Goal: Transaction & Acquisition: Purchase product/service

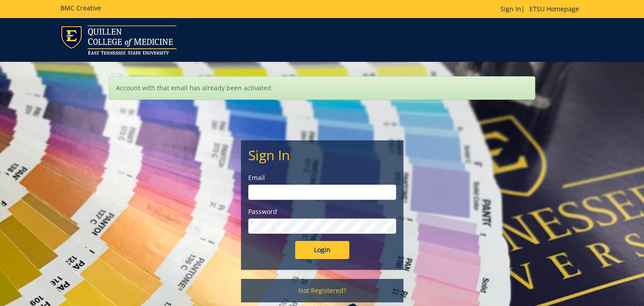
click at [309, 194] on input "email" at bounding box center [322, 192] width 148 height 15
type input "[EMAIL_ADDRESS][DOMAIN_NAME]"
click at [326, 244] on input "Login" at bounding box center [322, 250] width 54 height 18
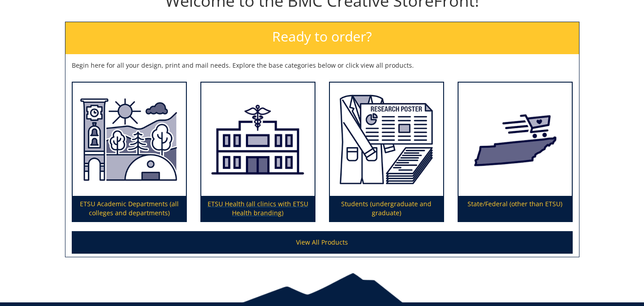
scroll to position [119, 0]
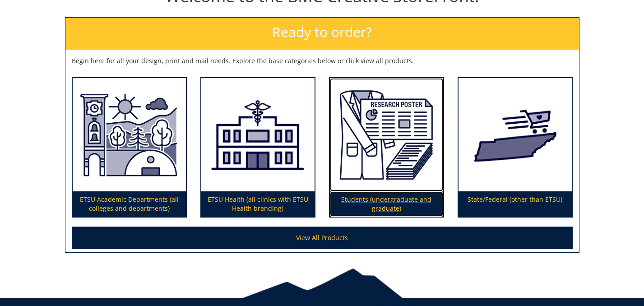
click at [389, 170] on img at bounding box center [386, 135] width 113 height 114
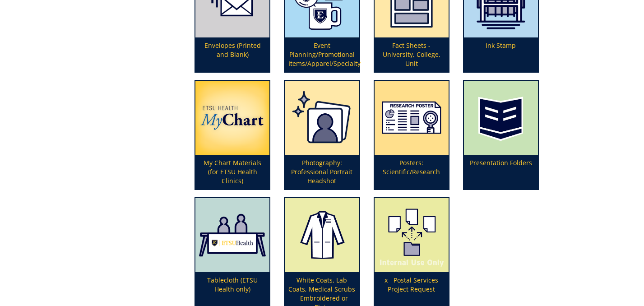
scroll to position [279, 0]
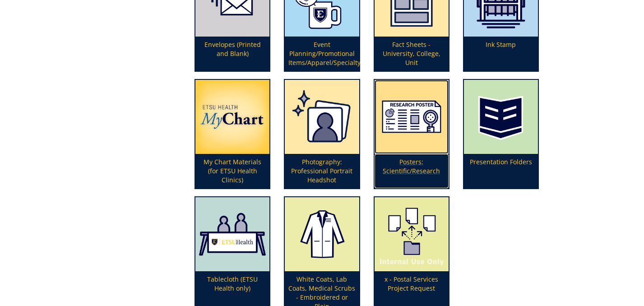
click at [407, 163] on p "Posters: Scientific/Research" at bounding box center [412, 171] width 74 height 34
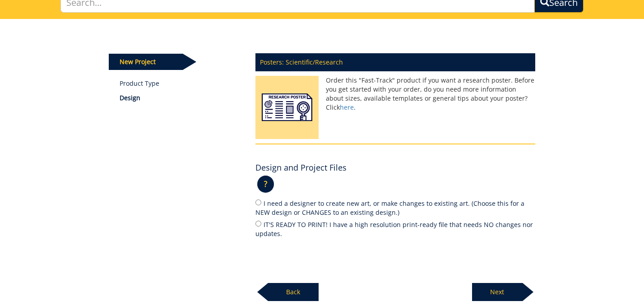
scroll to position [80, 0]
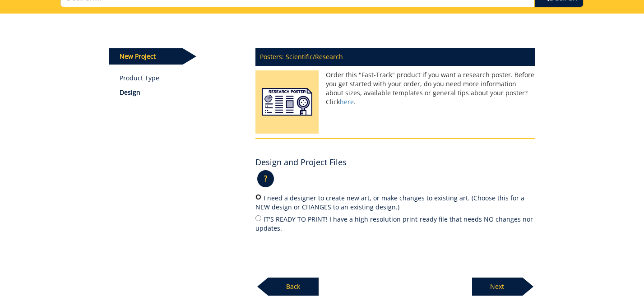
click at [257, 199] on input "I need a designer to create new art, or make changes to existing art. (Choose t…" at bounding box center [259, 197] width 6 height 6
radio input "true"
click at [495, 287] on p "Next" at bounding box center [497, 287] width 51 height 18
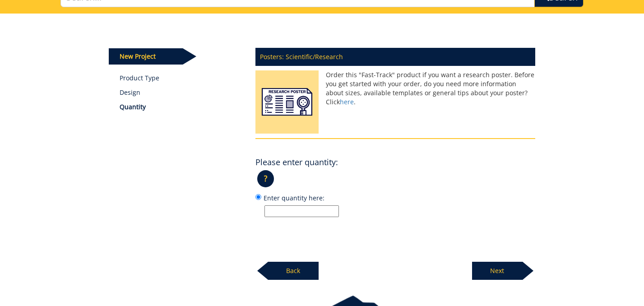
click at [310, 216] on input "Enter quantity here:" at bounding box center [302, 211] width 74 height 12
type input "1"
click at [270, 184] on p "?" at bounding box center [265, 178] width 17 height 17
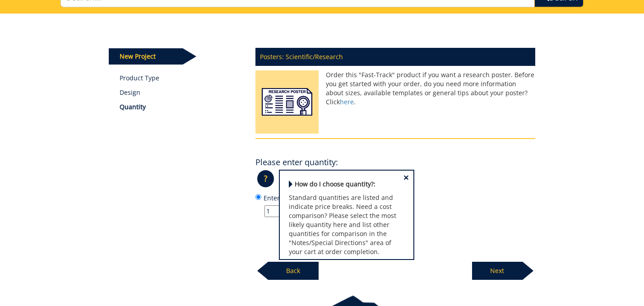
scroll to position [11, 0]
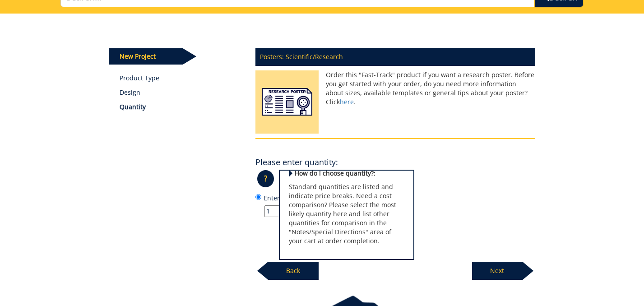
click at [506, 189] on div "? × How do I choose quantity?: Standard quantities are listed and indicate pric…" at bounding box center [396, 182] width 280 height 22
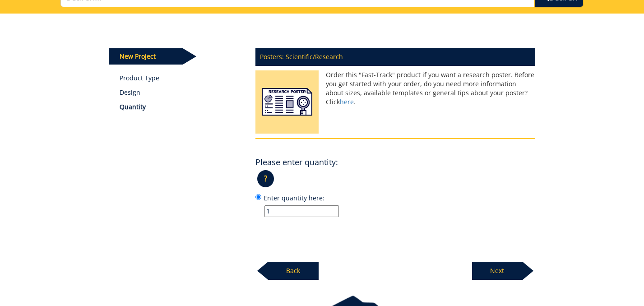
click at [510, 270] on p "Next" at bounding box center [497, 271] width 51 height 18
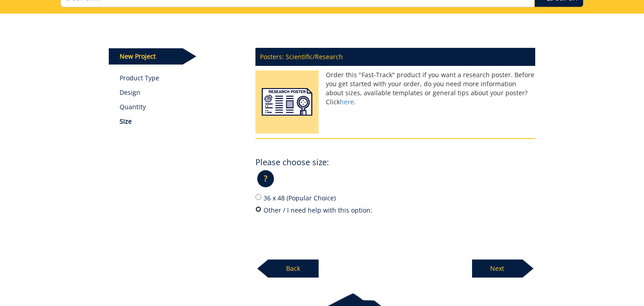
click at [256, 210] on input "Other / I need help with this option:" at bounding box center [259, 209] width 6 height 6
radio input "true"
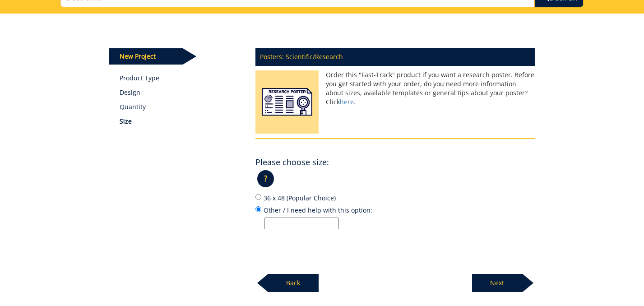
click at [312, 225] on input "Other / I need help with this option:" at bounding box center [302, 224] width 74 height 12
type input "6"
type input "40x60"
click at [496, 281] on p "Next" at bounding box center [497, 283] width 51 height 18
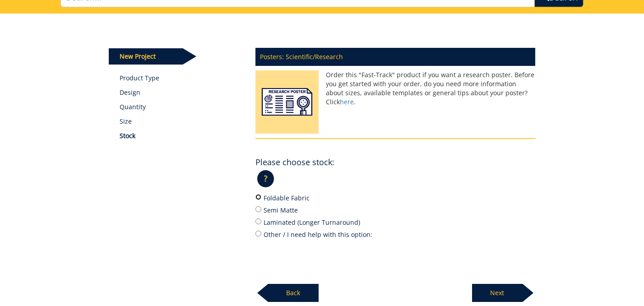
click at [260, 200] on input "Foldable Fabric" at bounding box center [259, 197] width 6 height 6
radio input "true"
click at [495, 289] on p "Next" at bounding box center [497, 293] width 51 height 18
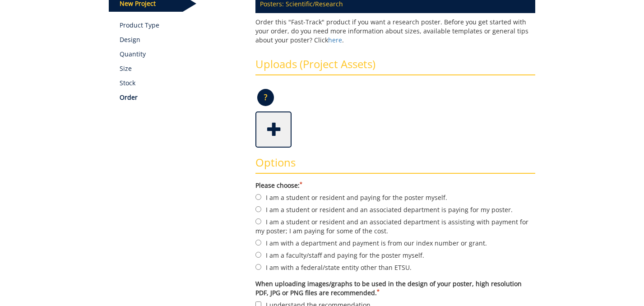
scroll to position [143, 0]
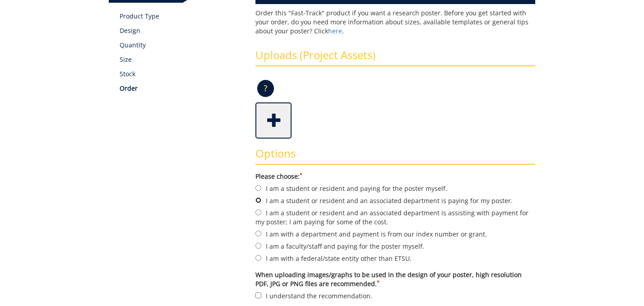
click at [256, 202] on input "I am a student or resident and an associated department is paying for my poster." at bounding box center [259, 200] width 6 height 6
radio input "true"
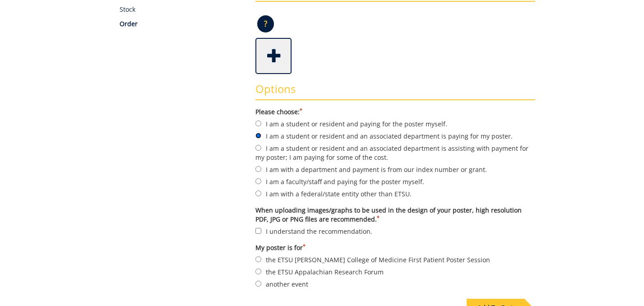
scroll to position [210, 0]
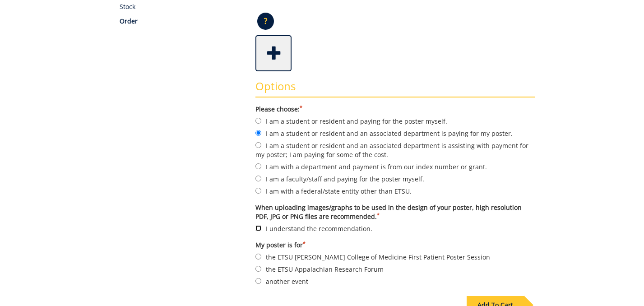
click at [260, 228] on input "I understand the recommendation." at bounding box center [259, 228] width 6 height 6
checkbox input "true"
click at [256, 279] on input "another event" at bounding box center [259, 281] width 6 height 6
radio input "true"
click at [274, 55] on span at bounding box center [274, 53] width 36 height 32
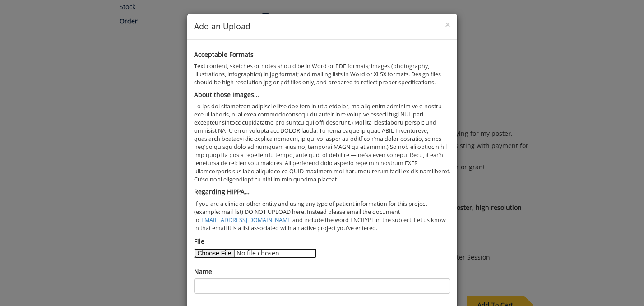
click at [212, 254] on input "File" at bounding box center [255, 253] width 123 height 10
click at [270, 255] on input "File" at bounding box center [255, 253] width 123 height 10
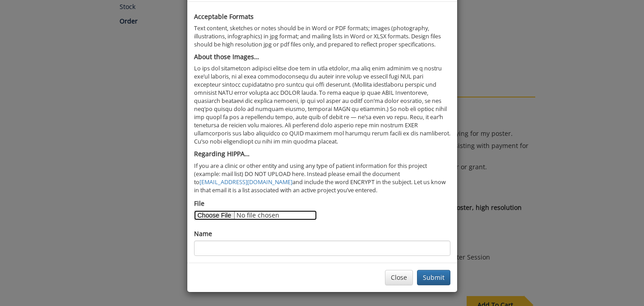
click at [205, 217] on input "File" at bounding box center [255, 215] width 123 height 10
type input "C:\fakepath\Presentation.pdf"
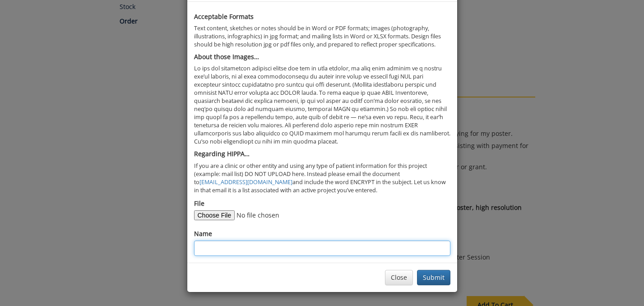
click at [223, 250] on input "Name" at bounding box center [322, 248] width 256 height 15
type input "graph 1"
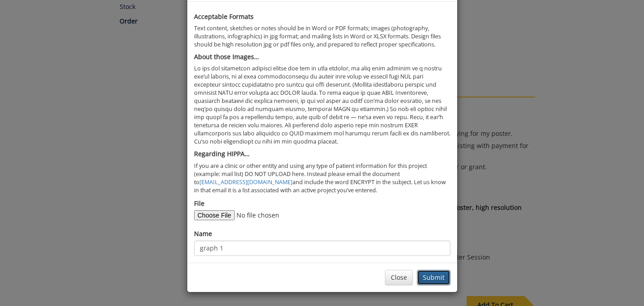
click at [428, 275] on button "Submit" at bounding box center [433, 277] width 33 height 15
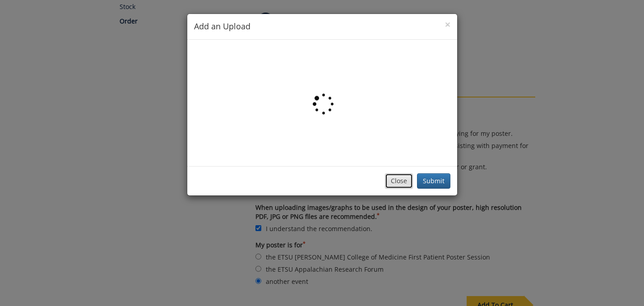
click at [393, 183] on button "Close" at bounding box center [399, 180] width 28 height 15
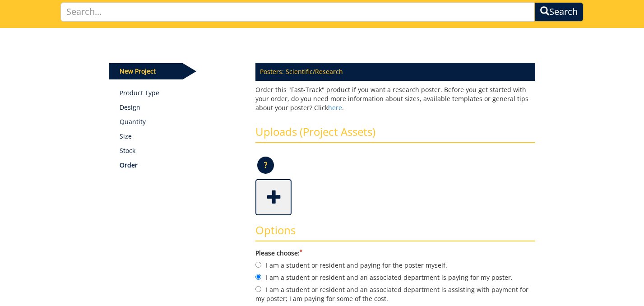
scroll to position [36, 0]
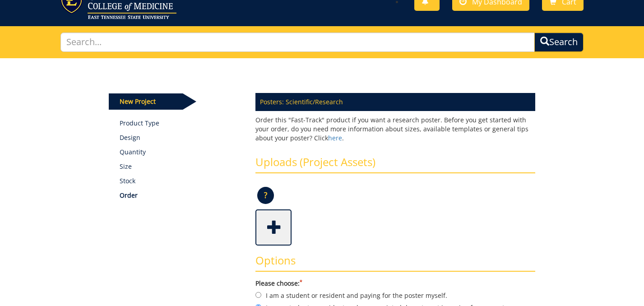
click at [275, 224] on span at bounding box center [274, 227] width 36 height 32
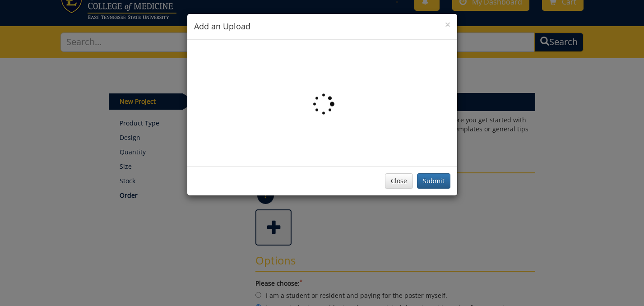
click at [323, 97] on img at bounding box center [322, 102] width 24 height 25
click at [398, 179] on button "Close" at bounding box center [399, 180] width 28 height 15
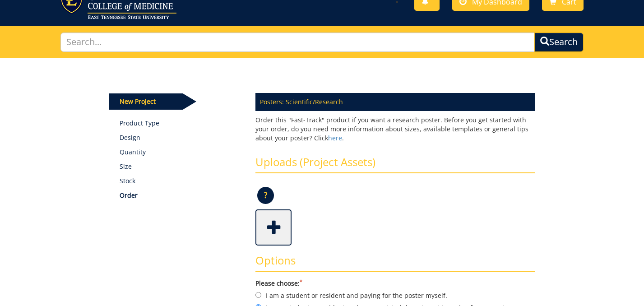
click at [272, 213] on span at bounding box center [274, 227] width 36 height 32
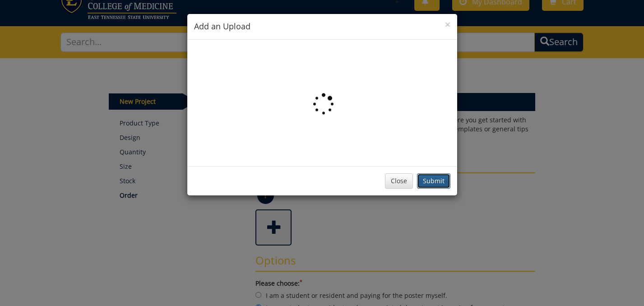
click at [431, 182] on button "Submit" at bounding box center [433, 180] width 33 height 15
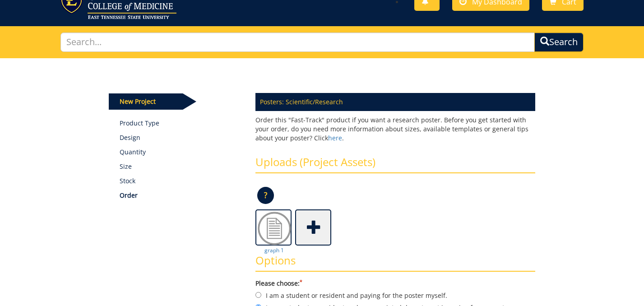
click at [317, 227] on span at bounding box center [314, 227] width 36 height 32
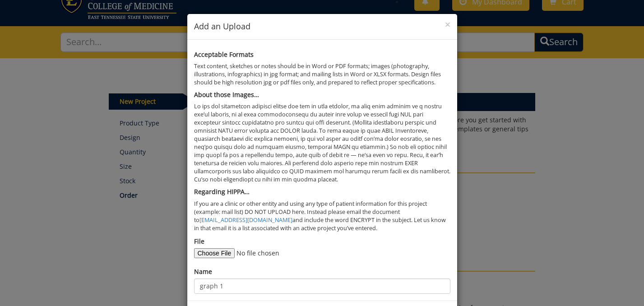
scroll to position [38, 0]
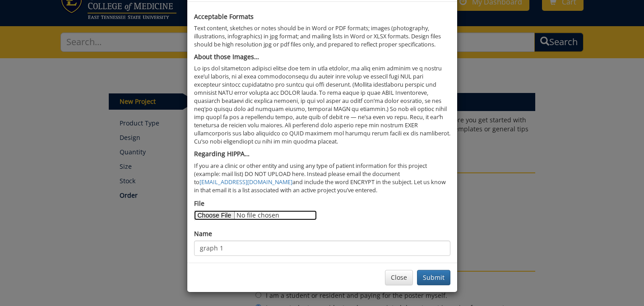
click at [216, 213] on input "File" at bounding box center [255, 215] width 123 height 10
type input "C:\fakepath\Presentation.pdf"
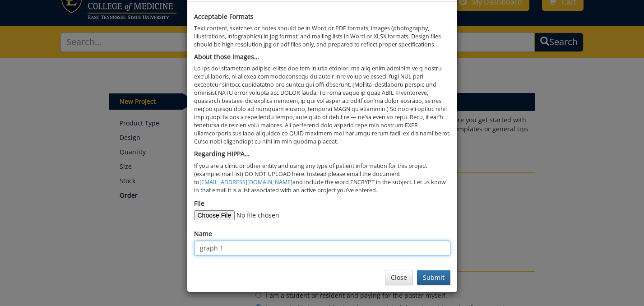
click at [294, 251] on input "graph 1" at bounding box center [322, 248] width 256 height 15
type input "graph 2"
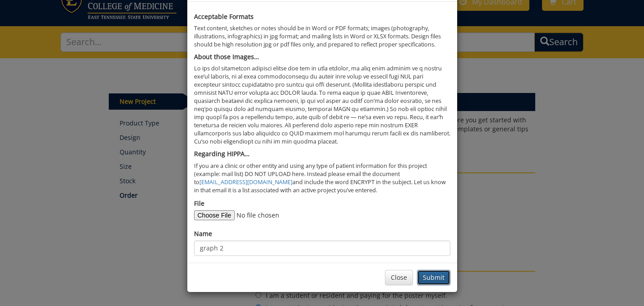
click at [429, 272] on button "Submit" at bounding box center [433, 277] width 33 height 15
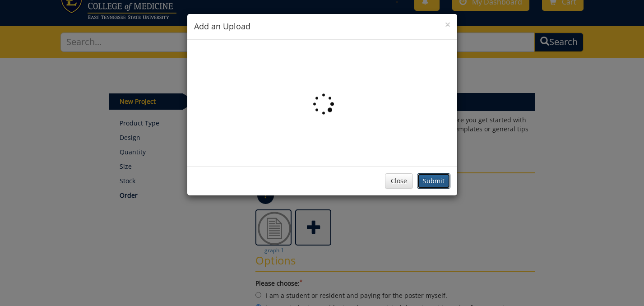
scroll to position [0, 0]
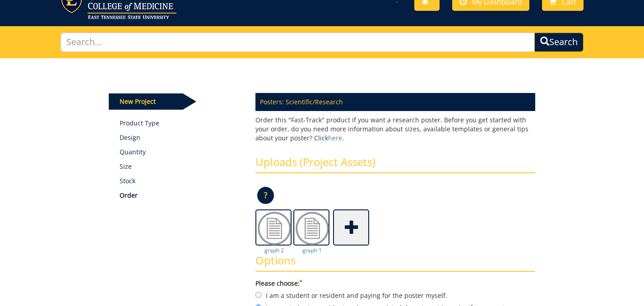
click at [360, 225] on span at bounding box center [352, 227] width 36 height 32
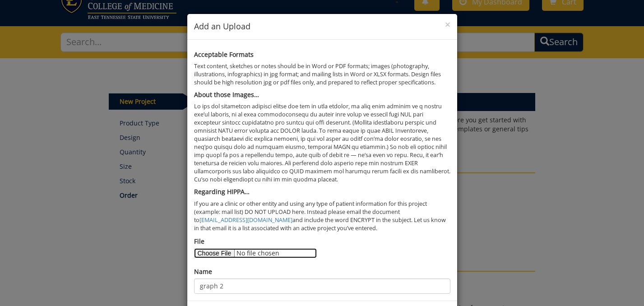
click at [218, 253] on input "File" at bounding box center [255, 253] width 123 height 10
type input "C:\fakepath\ETSU Peds poster presentation.pdf"
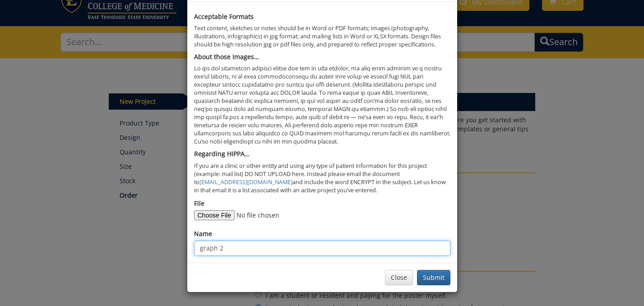
click at [229, 247] on input "graph 2" at bounding box center [322, 248] width 256 height 15
click at [229, 248] on input "graph 2" at bounding box center [322, 248] width 256 height 15
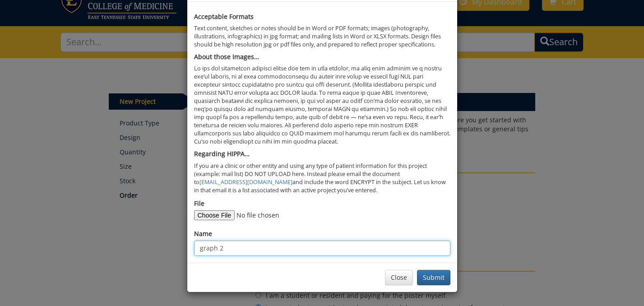
click at [229, 248] on input "graph 2" at bounding box center [322, 248] width 256 height 15
type input "poster"
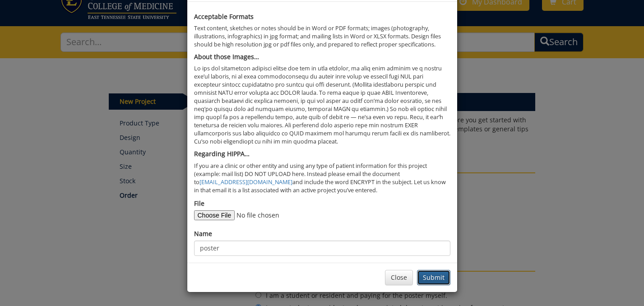
click at [438, 278] on button "Submit" at bounding box center [433, 277] width 33 height 15
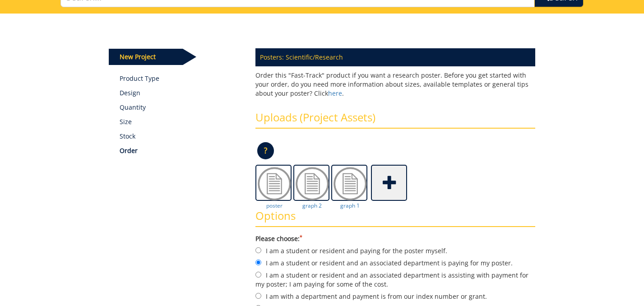
scroll to position [103, 0]
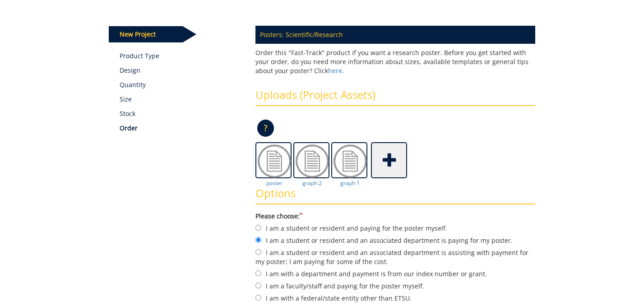
click at [353, 183] on div "Options Please choose: * I am a student or resident and paying for the poster m…" at bounding box center [395, 286] width 293 height 217
click at [347, 167] on img at bounding box center [350, 161] width 36 height 36
click at [310, 174] on img at bounding box center [312, 161] width 36 height 36
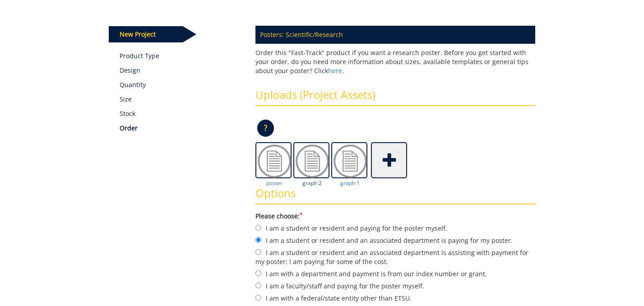
click at [310, 174] on img at bounding box center [312, 161] width 36 height 36
click at [311, 184] on div "Options Please choose: * I am a student or resident and paying for the poster m…" at bounding box center [395, 286] width 293 height 217
click at [274, 182] on div "Options Please choose: * I am a student or resident and paying for the poster m…" at bounding box center [395, 286] width 293 height 217
click at [349, 162] on img at bounding box center [350, 161] width 36 height 36
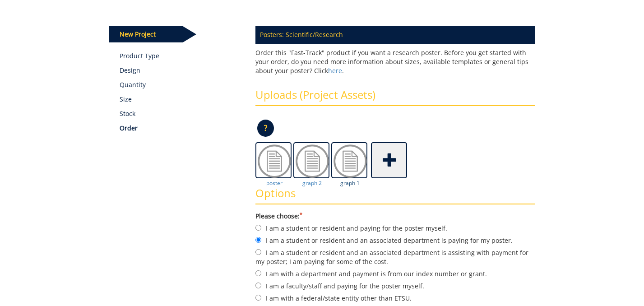
click at [349, 162] on img at bounding box center [350, 161] width 36 height 36
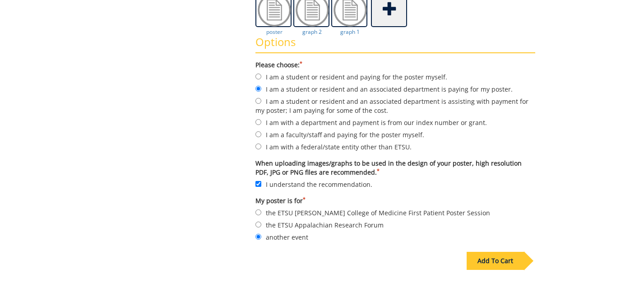
scroll to position [258, 0]
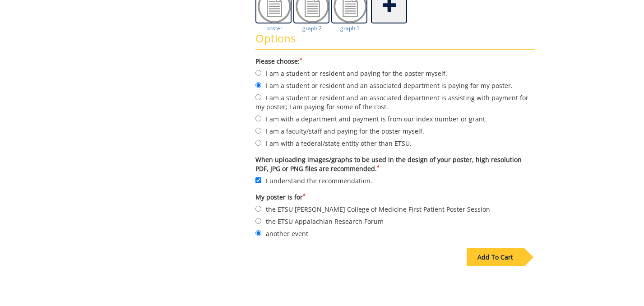
click at [483, 260] on div "Add To Cart" at bounding box center [495, 257] width 57 height 18
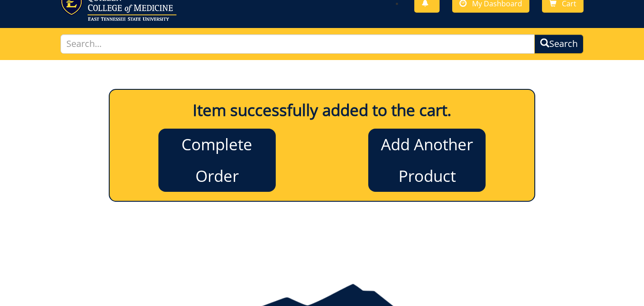
scroll to position [21, 0]
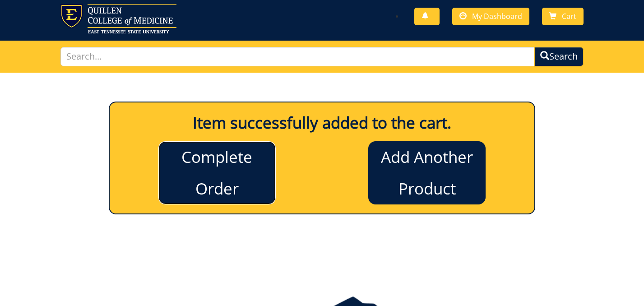
click at [214, 171] on link "Complete Order" at bounding box center [216, 172] width 117 height 63
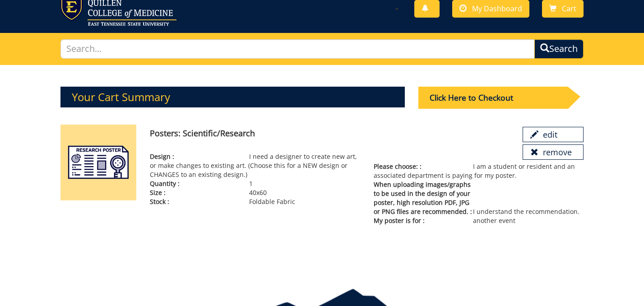
scroll to position [9, 0]
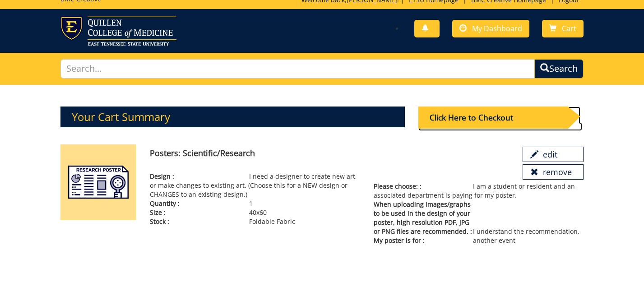
click at [481, 117] on div "Click Here to Checkout" at bounding box center [493, 118] width 149 height 22
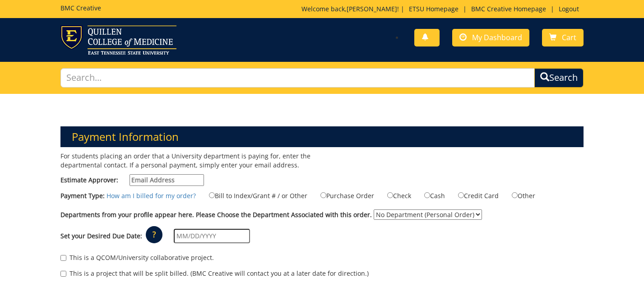
select select "217"
click option "ETSU Health - Pediatrics (MEAC)" at bounding box center [0, 0] width 0 height 0
click at [158, 180] on input "Estimate Approver:" at bounding box center [167, 180] width 74 height 12
click at [249, 178] on div "For students placing an order that a University department is paying for, enter…" at bounding box center [188, 171] width 269 height 39
click at [161, 196] on link "How am I billed for my order?" at bounding box center [151, 195] width 89 height 9
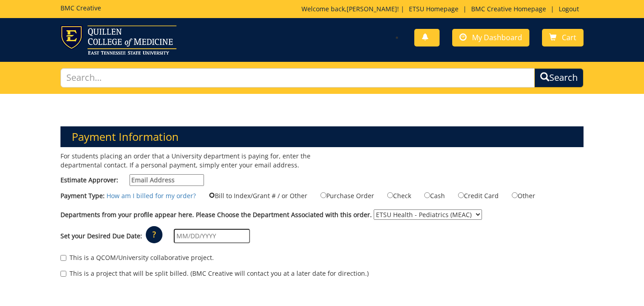
click at [212, 196] on input "Bill to Index/Grant # / or Other" at bounding box center [212, 195] width 6 height 6
radio input "true"
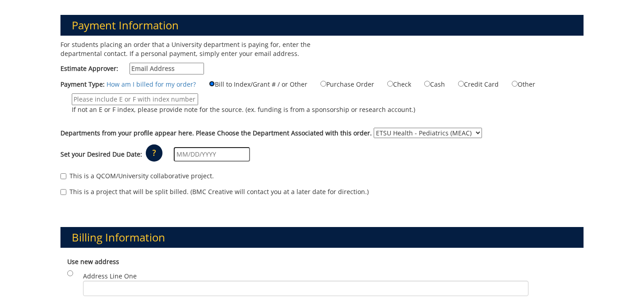
scroll to position [117, 0]
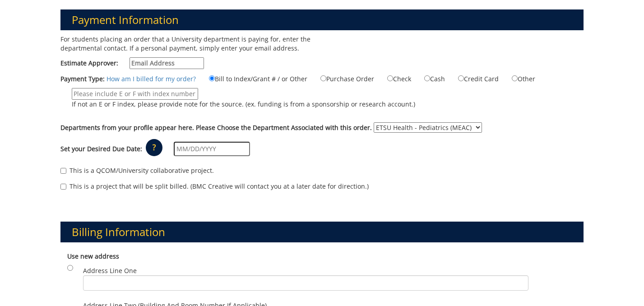
click at [153, 146] on p "?" at bounding box center [154, 147] width 17 height 17
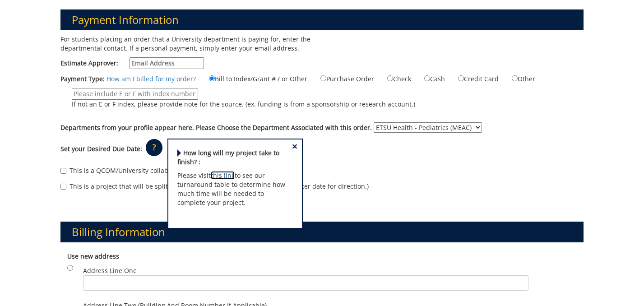
click at [222, 174] on link "this link" at bounding box center [223, 175] width 24 height 9
click at [338, 221] on div "Billing Information Use new address Address Line One City State [US_STATE] AL A…" at bounding box center [322, 292] width 537 height 185
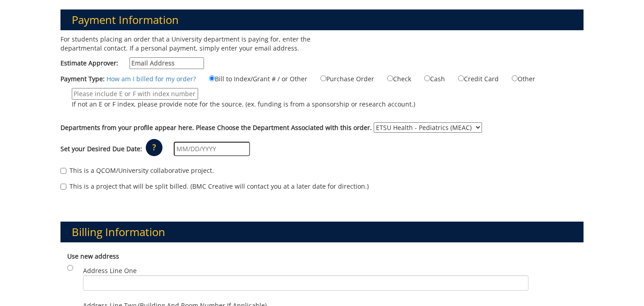
click at [185, 150] on input "text" at bounding box center [212, 149] width 76 height 14
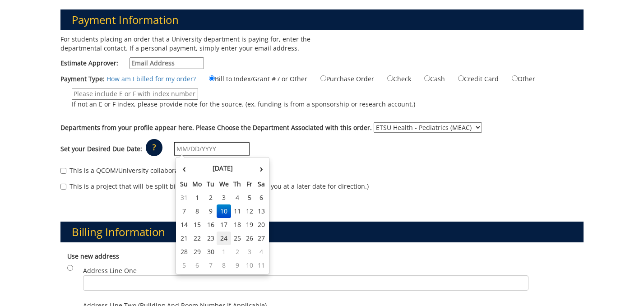
click at [223, 237] on td "24" at bounding box center [224, 239] width 14 height 14
type input "[DATE]"
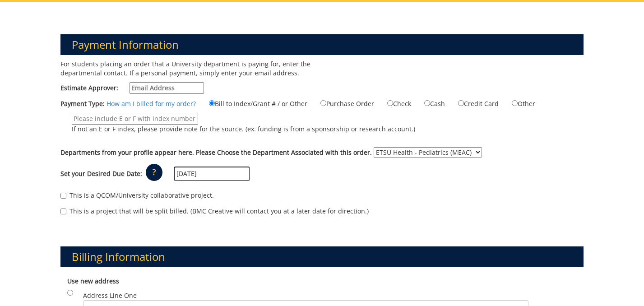
scroll to position [93, 0]
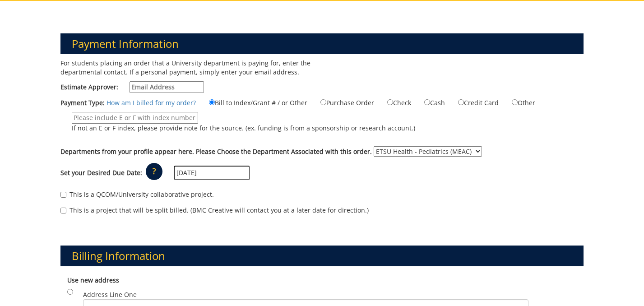
click at [62, 199] on label "This is a QCOM/University collaborative project." at bounding box center [138, 194] width 154 height 9
click at [62, 198] on input "This is a QCOM/University collaborative project." at bounding box center [64, 195] width 6 height 6
click at [64, 195] on input "This is a QCOM/University collaborative project." at bounding box center [64, 195] width 6 height 6
checkbox input "true"
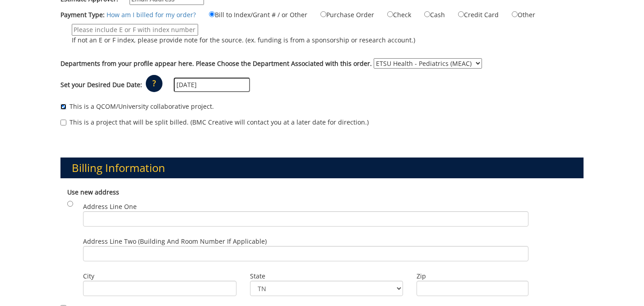
scroll to position [36, 0]
